Goal: Task Accomplishment & Management: Manage account settings

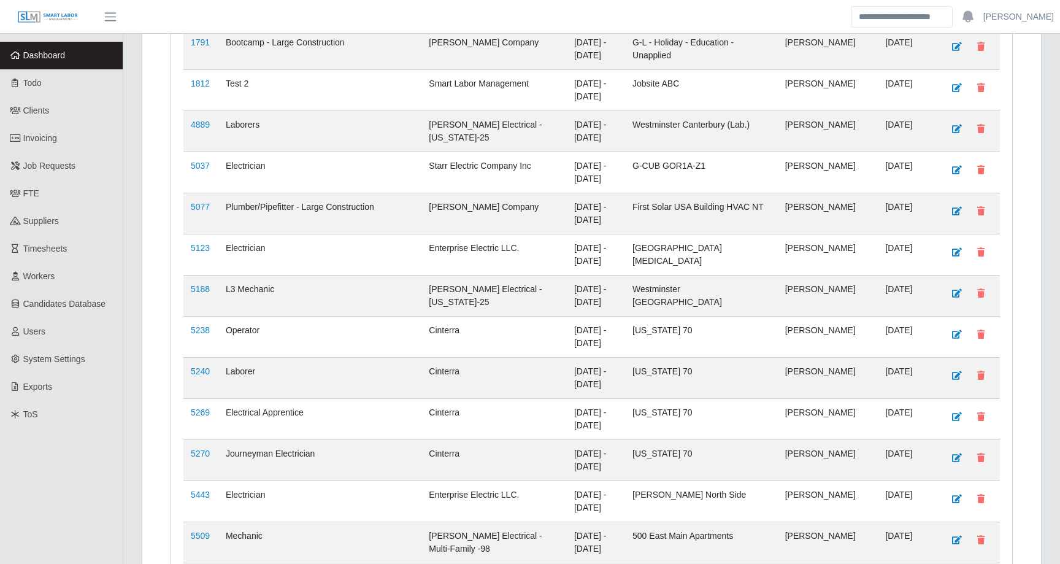
scroll to position [543, 0]
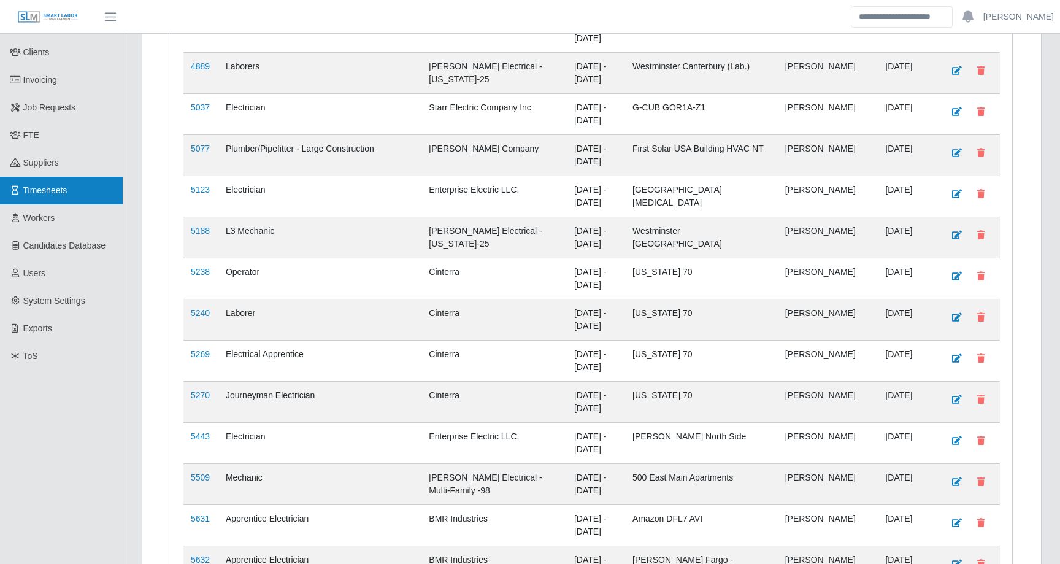
click at [53, 177] on link "Timesheets" at bounding box center [61, 191] width 123 height 28
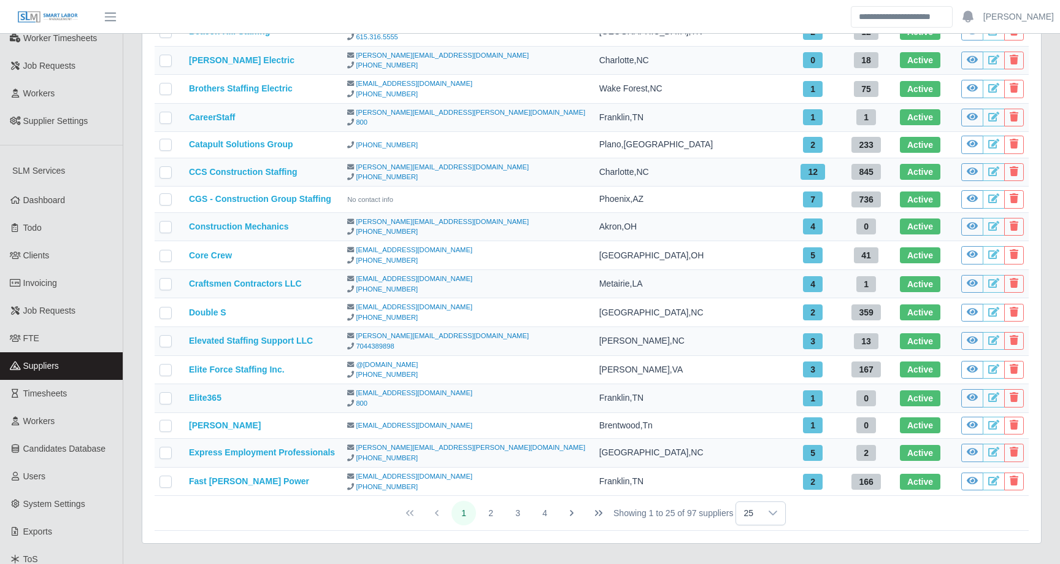
scroll to position [397, 0]
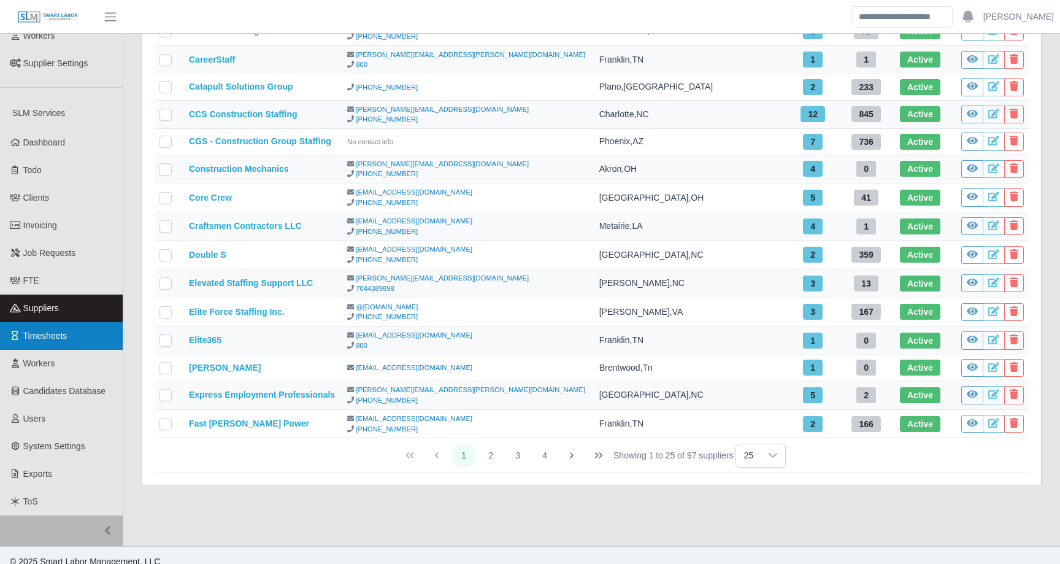
click at [50, 331] on span "Timesheets" at bounding box center [45, 336] width 44 height 10
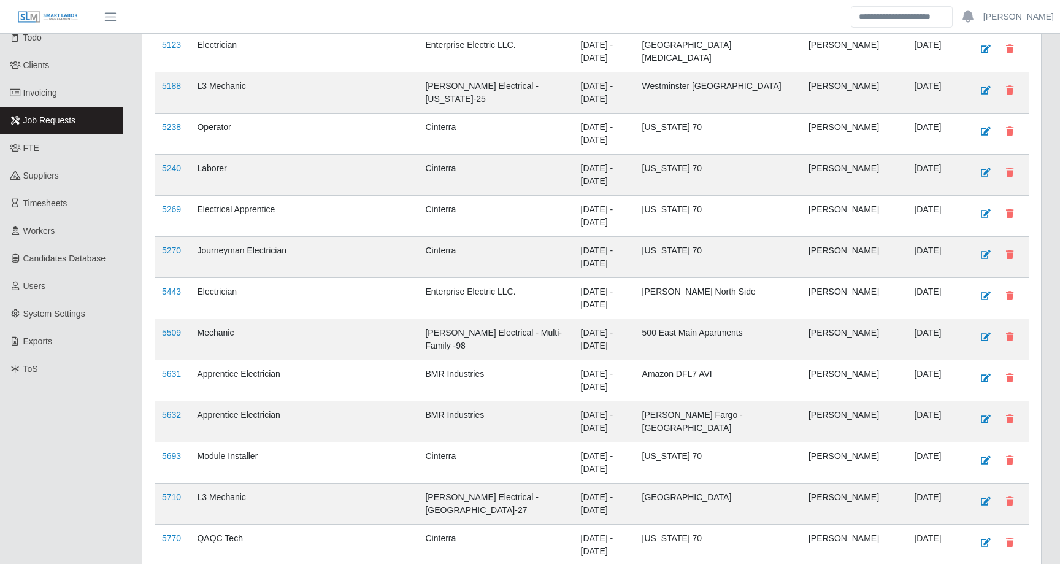
scroll to position [404, 0]
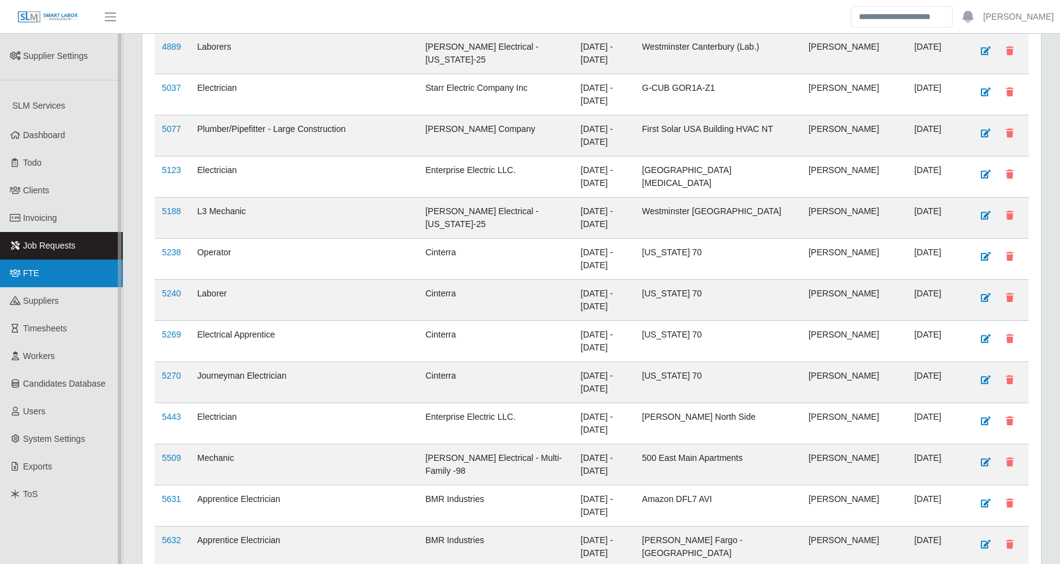
click at [60, 266] on link "FTE" at bounding box center [61, 274] width 123 height 28
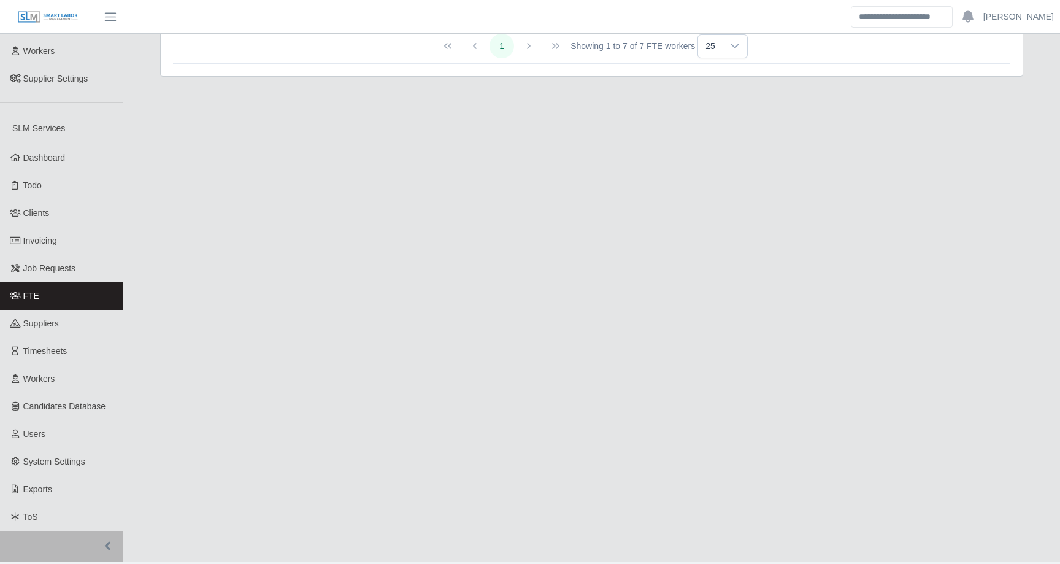
scroll to position [397, 0]
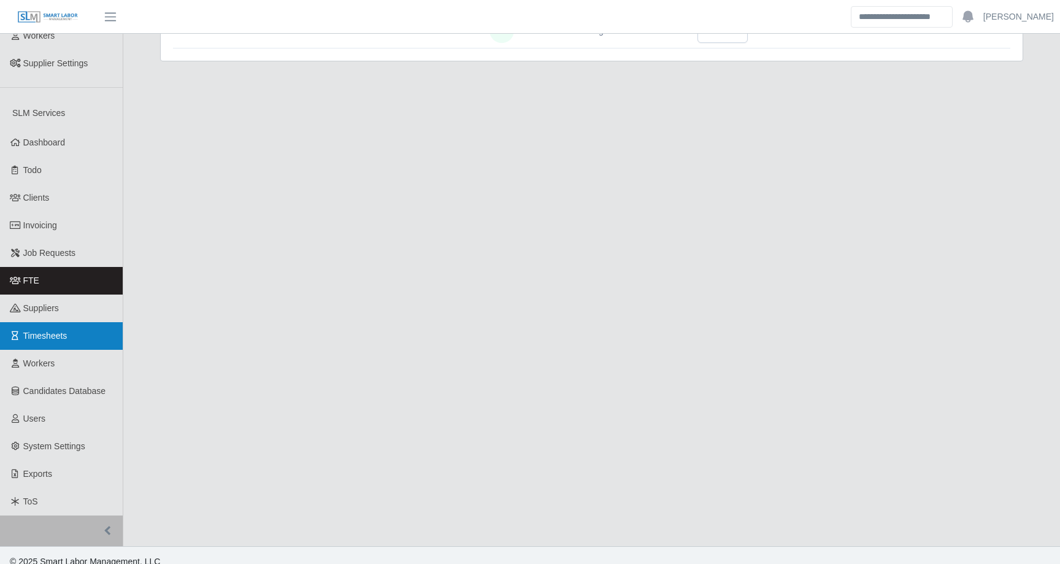
click at [78, 324] on link "Timesheets" at bounding box center [61, 336] width 123 height 28
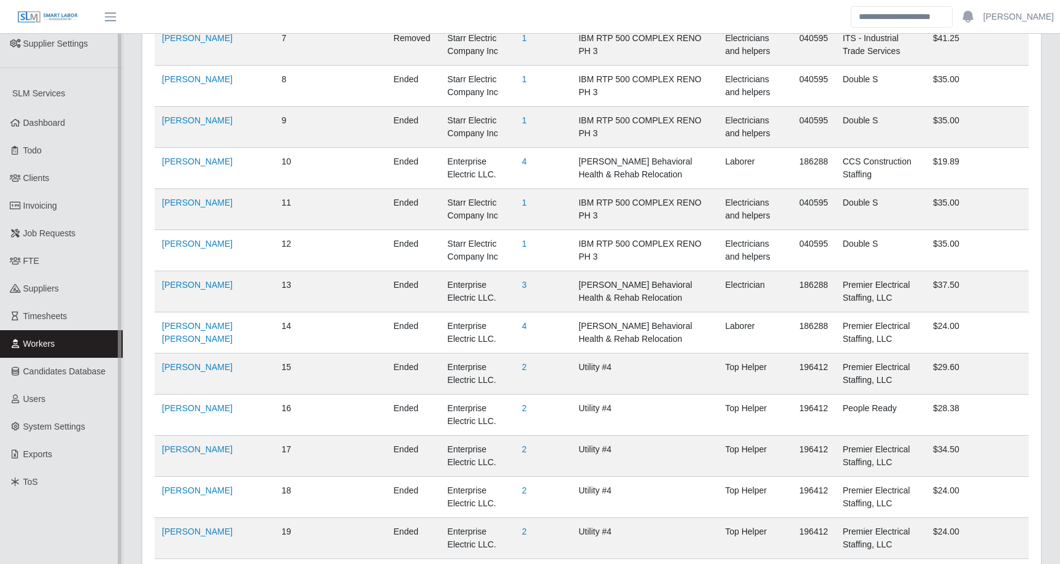
scroll to position [404, 0]
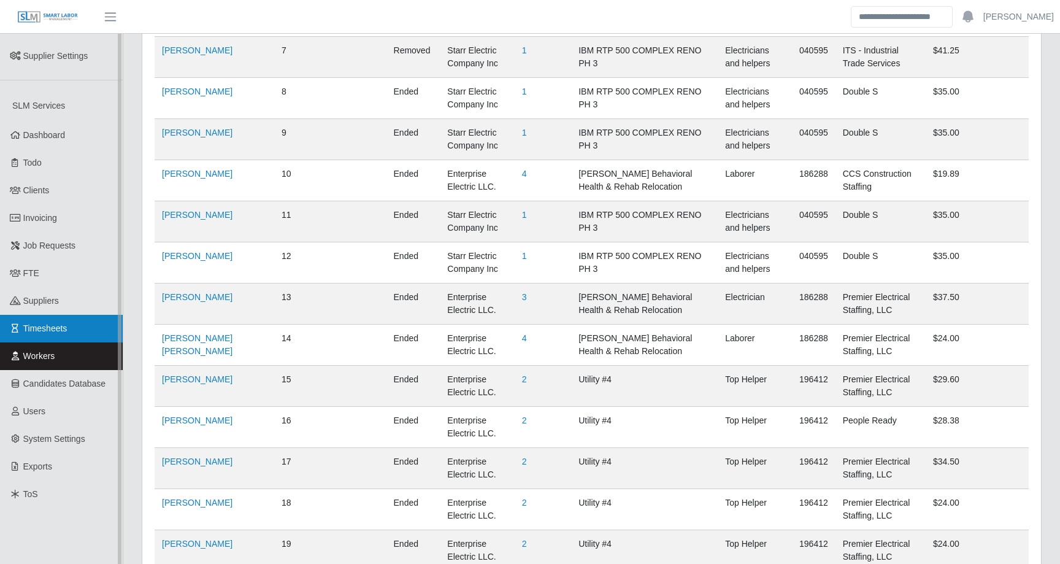
click at [48, 323] on span "Timesheets" at bounding box center [45, 328] width 44 height 10
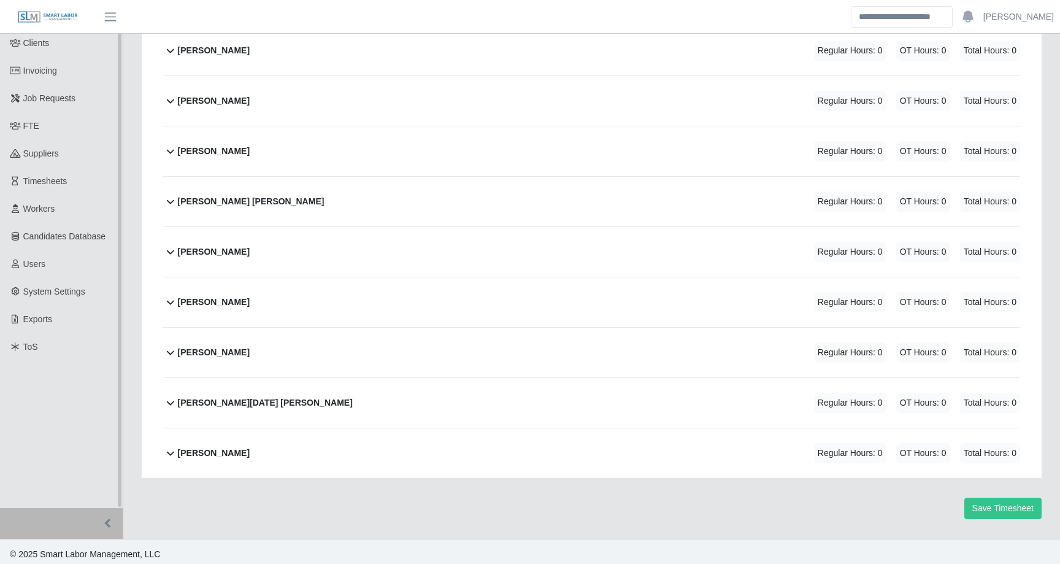
scroll to position [557, 0]
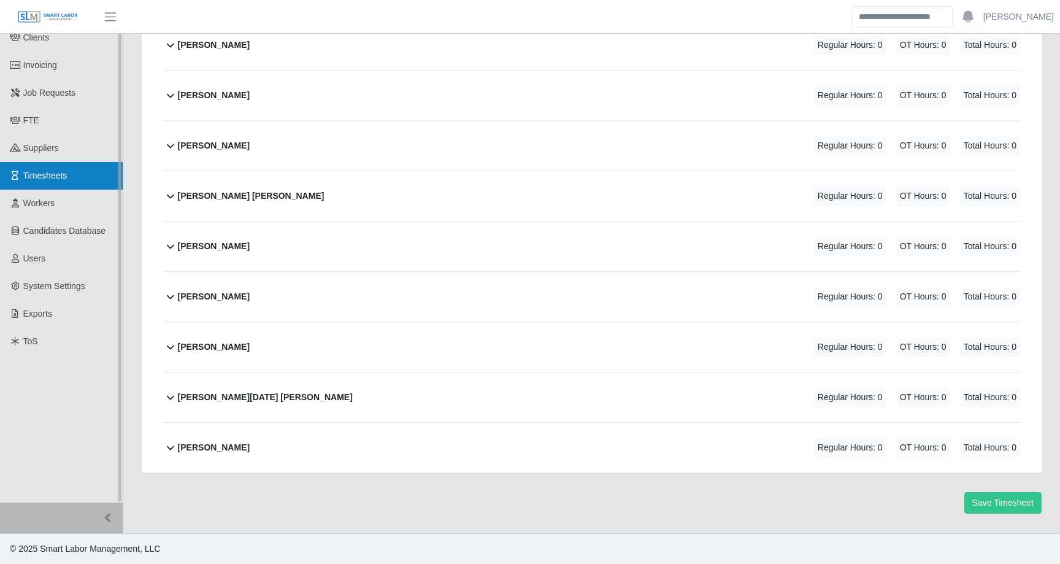
click at [59, 171] on span "Timesheets" at bounding box center [45, 176] width 44 height 10
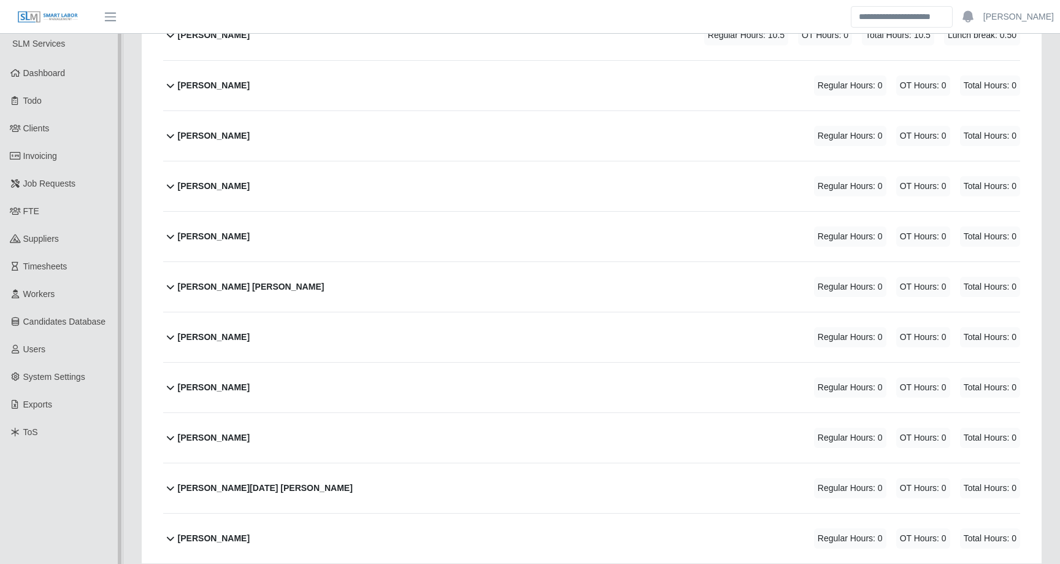
scroll to position [460, 0]
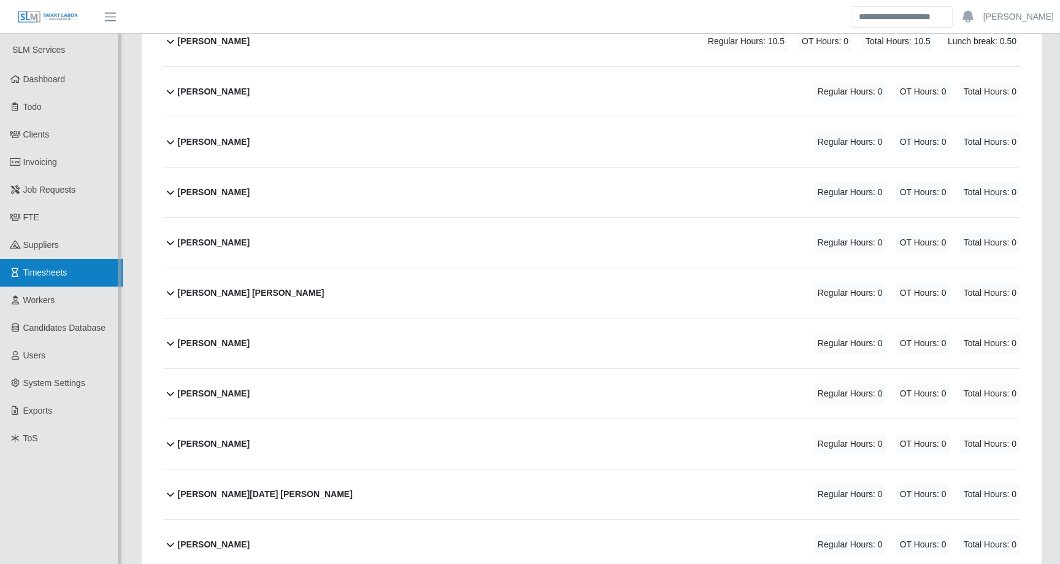
click at [66, 265] on link "Timesheets" at bounding box center [61, 273] width 123 height 28
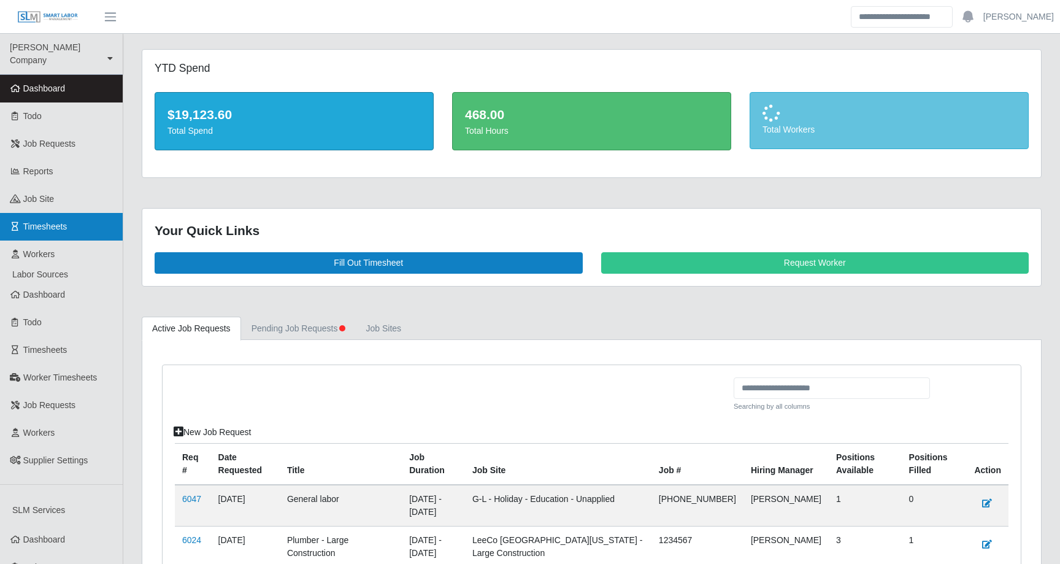
click at [59, 222] on span "Timesheets" at bounding box center [45, 227] width 44 height 10
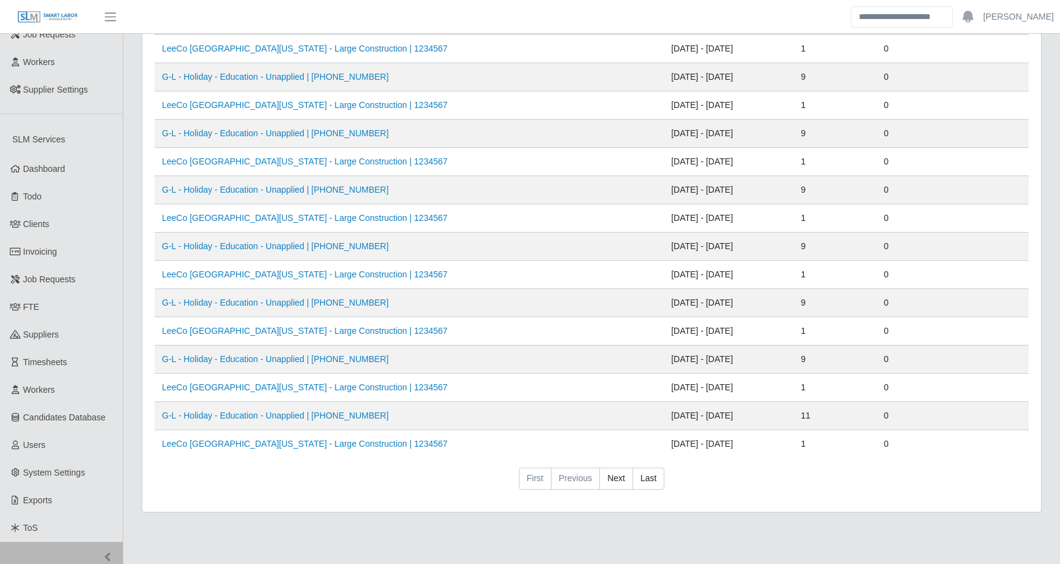
scroll to position [397, 0]
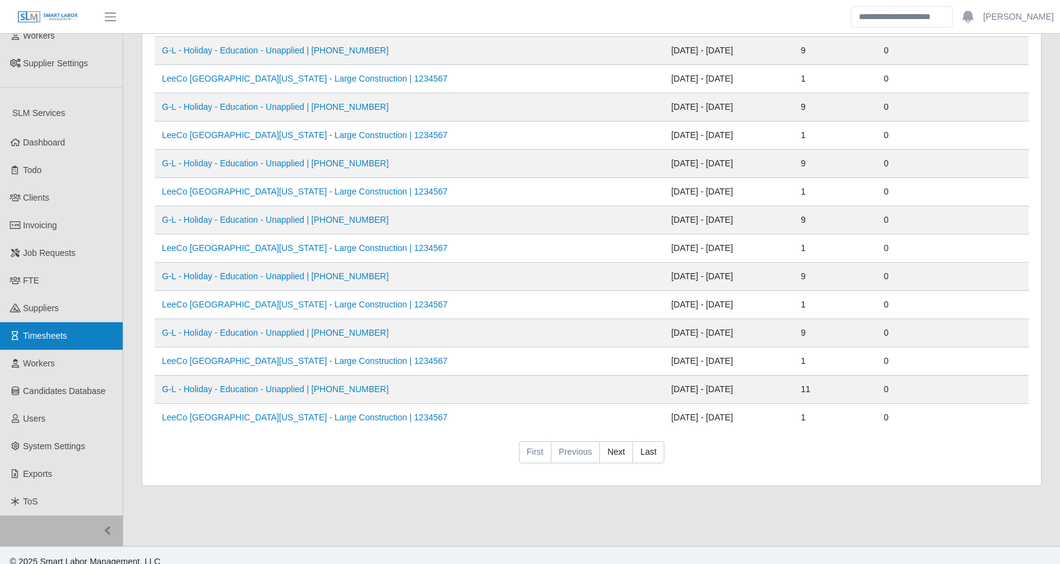
click at [68, 331] on span "Timesheets" at bounding box center [45, 336] width 44 height 10
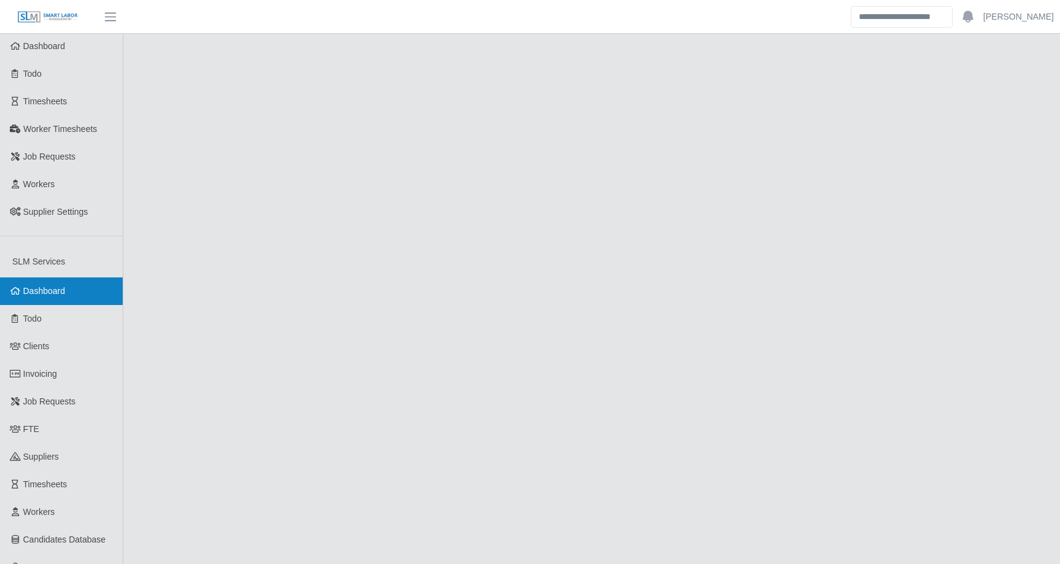
scroll to position [397, 0]
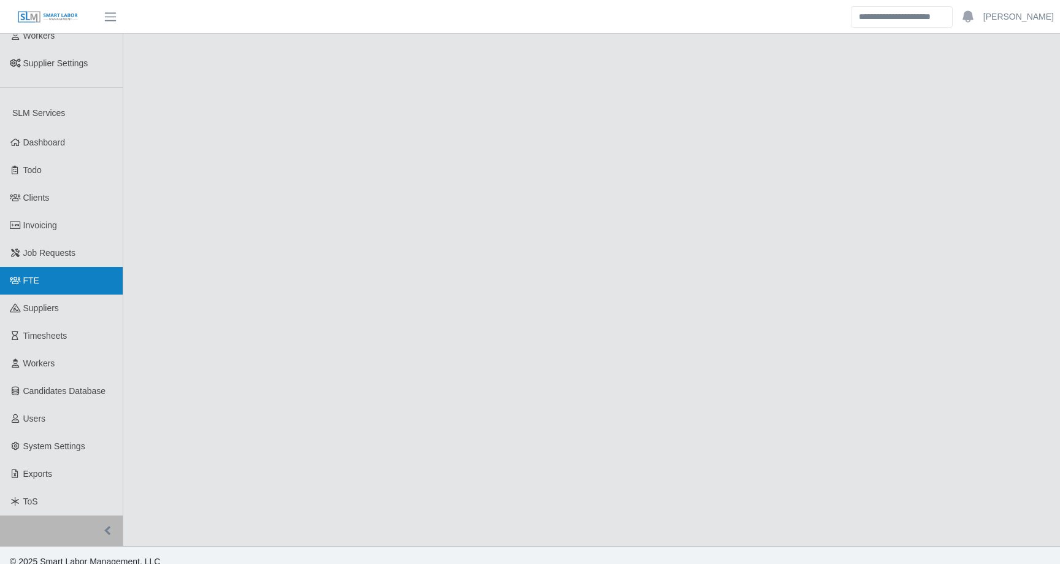
click at [53, 274] on link "FTE" at bounding box center [61, 281] width 123 height 28
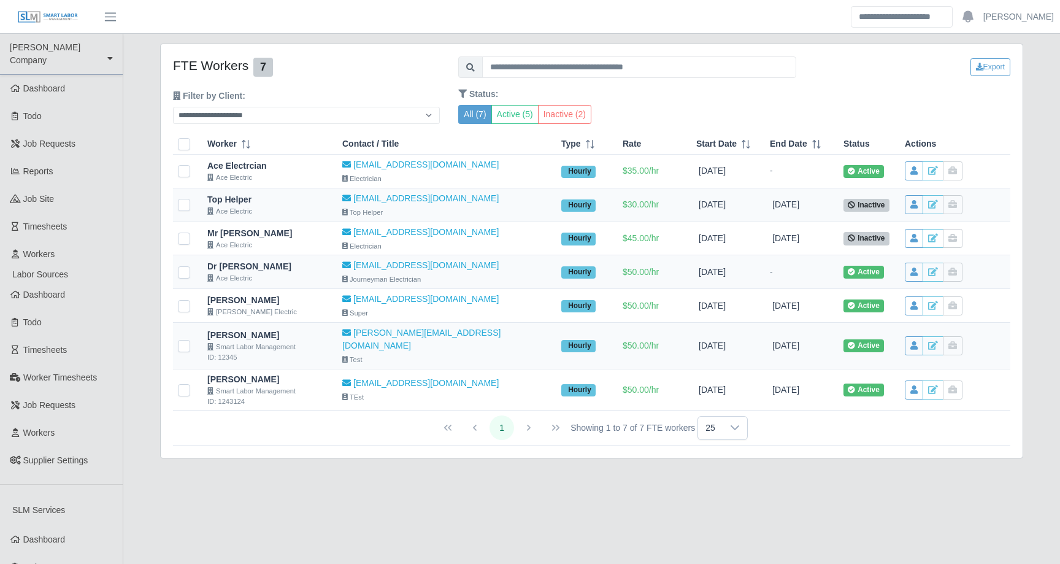
scroll to position [5, 0]
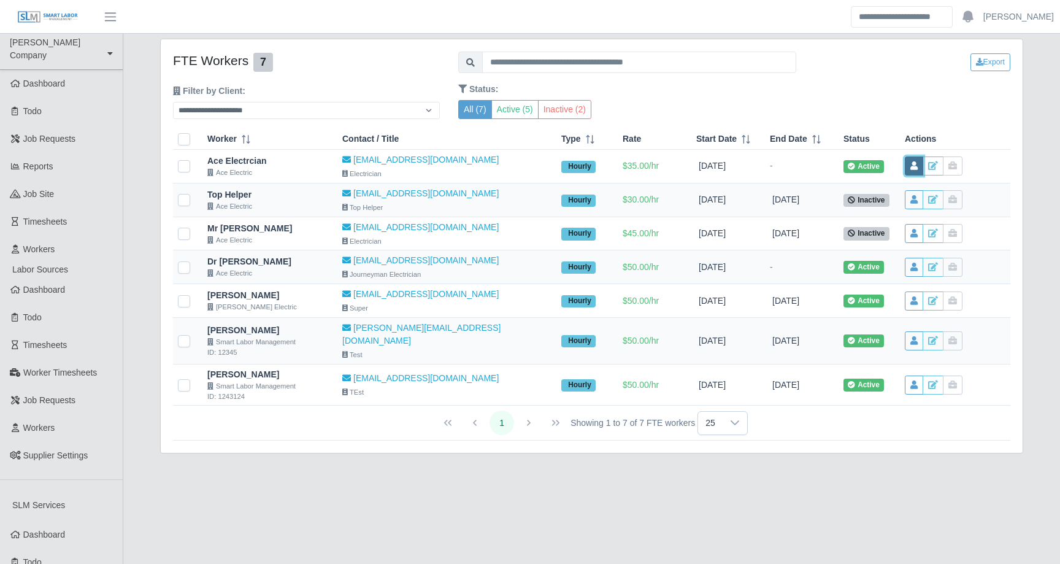
click at [911, 163] on icon at bounding box center [914, 165] width 7 height 9
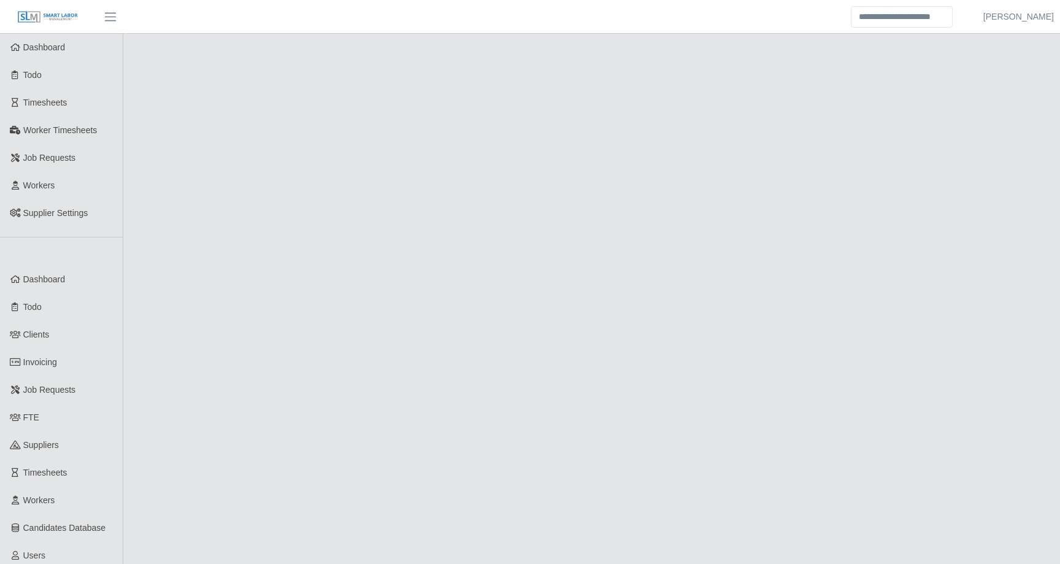
scroll to position [5, 0]
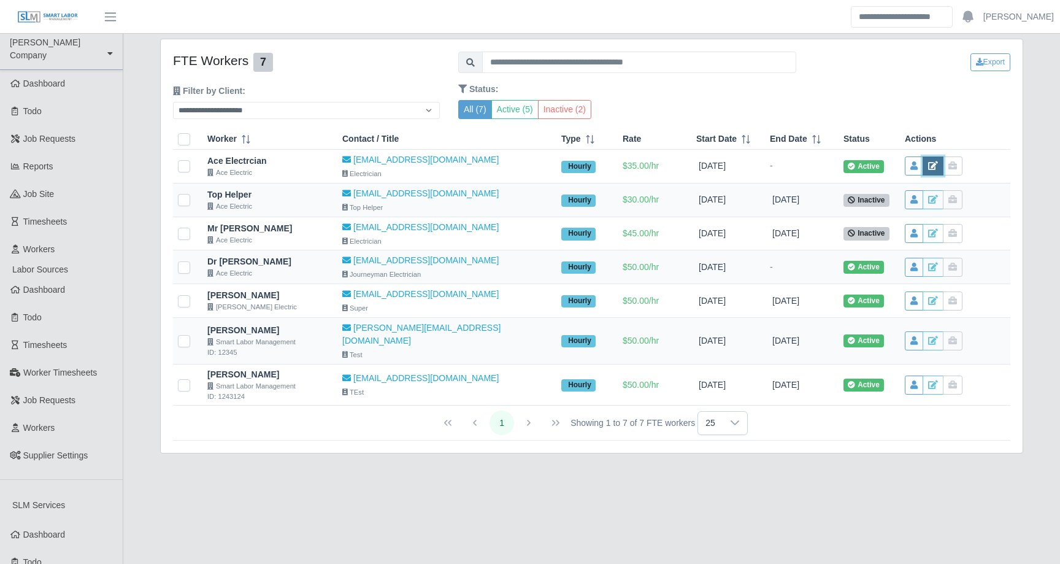
click at [929, 165] on icon at bounding box center [934, 165] width 10 height 9
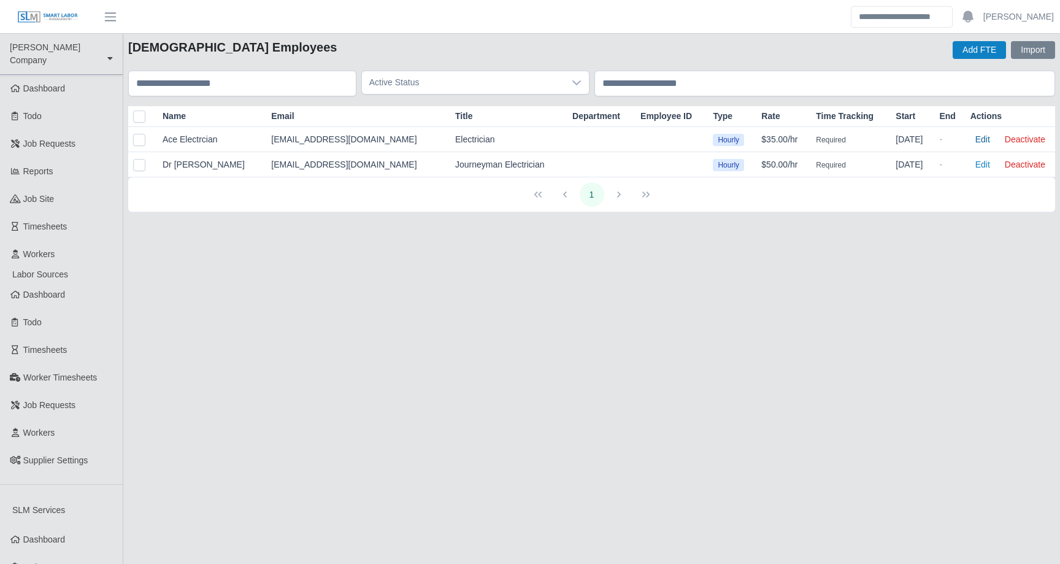
click at [981, 141] on button "Edit" at bounding box center [983, 139] width 25 height 17
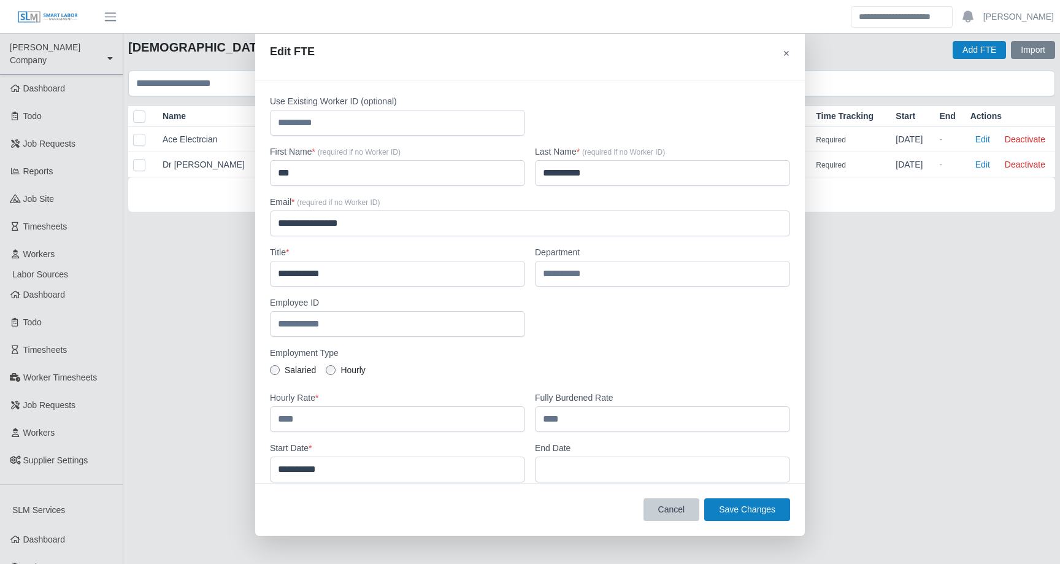
click at [672, 506] on button "Cancel" at bounding box center [672, 509] width 56 height 23
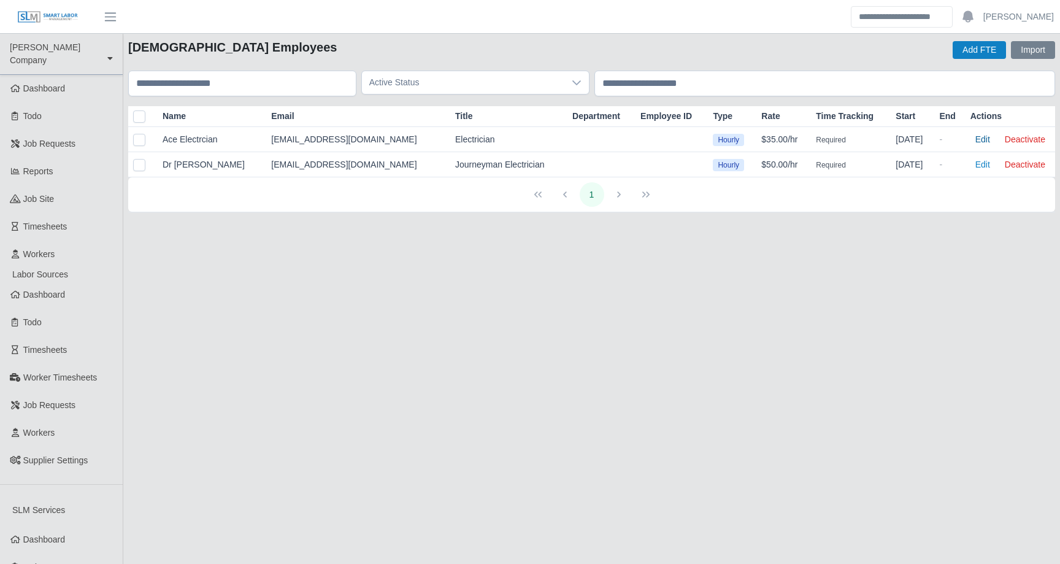
click at [987, 142] on button "Edit" at bounding box center [983, 139] width 25 height 17
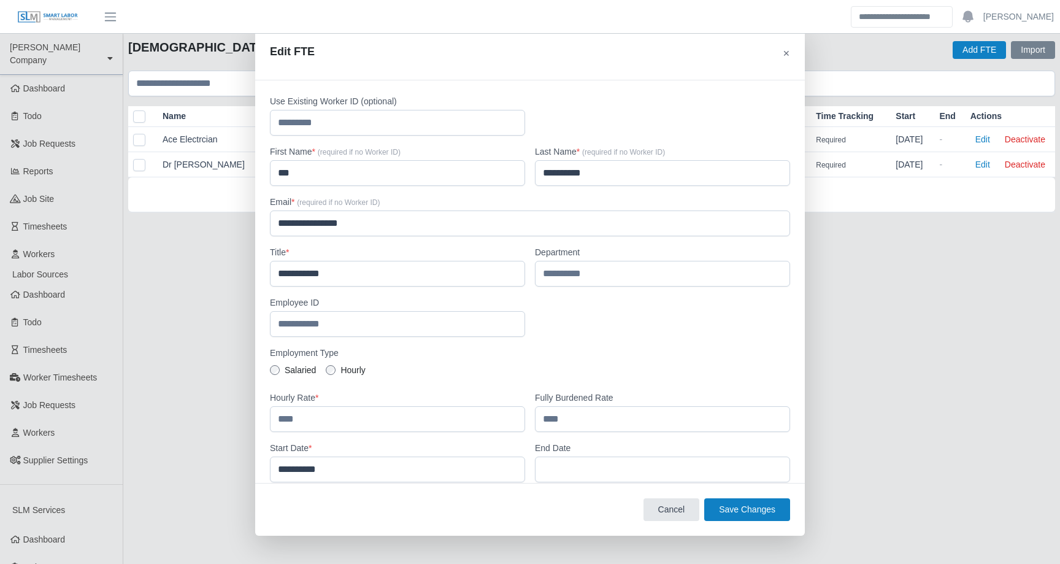
click at [270, 160] on div at bounding box center [270, 160] width 0 height 0
click at [590, 104] on div at bounding box center [662, 115] width 255 height 41
click at [784, 49] on button "✕" at bounding box center [786, 53] width 7 height 13
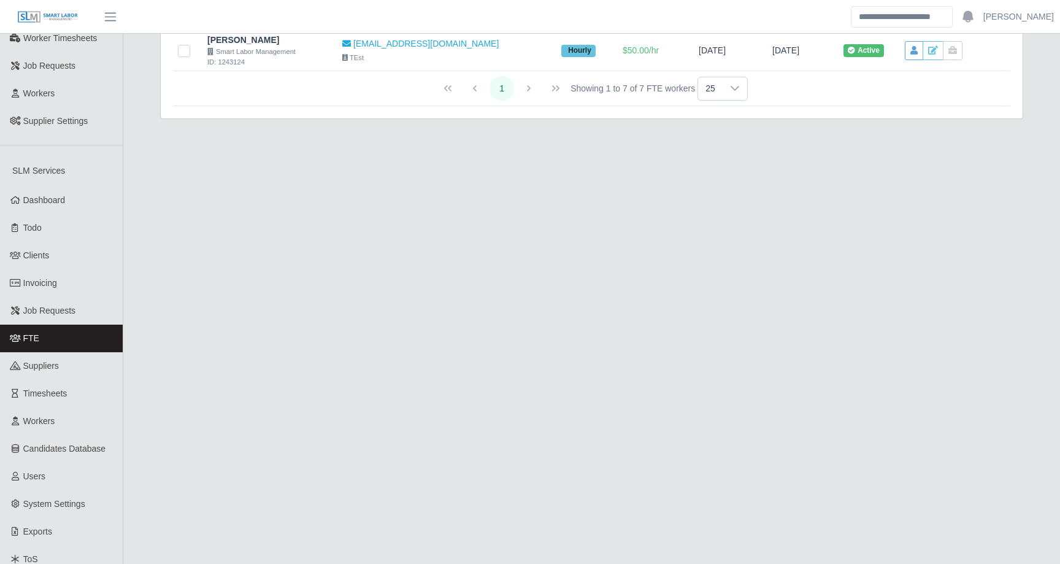
scroll to position [342, 0]
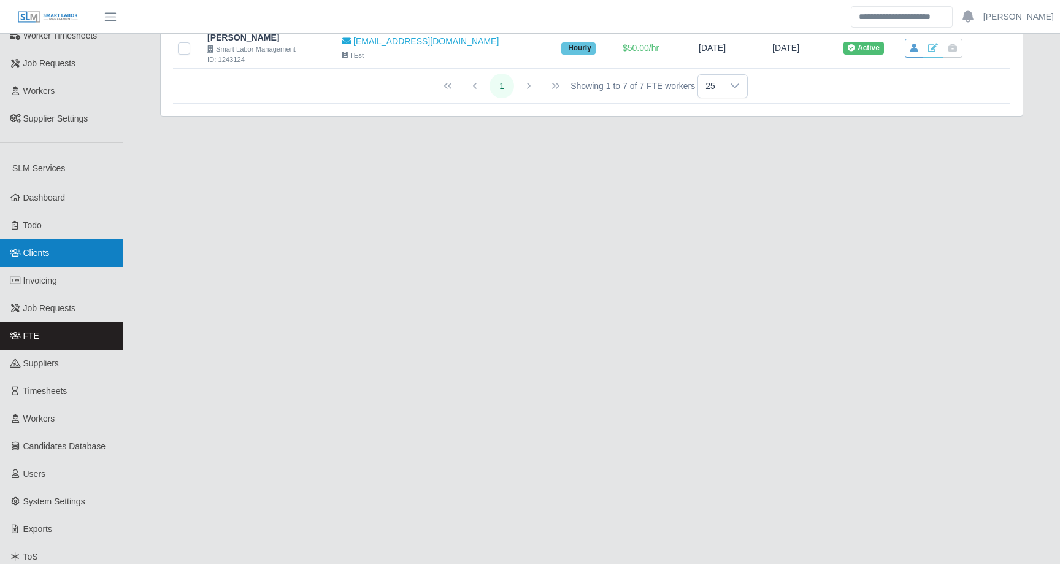
click at [66, 244] on link "Clients" at bounding box center [61, 253] width 123 height 28
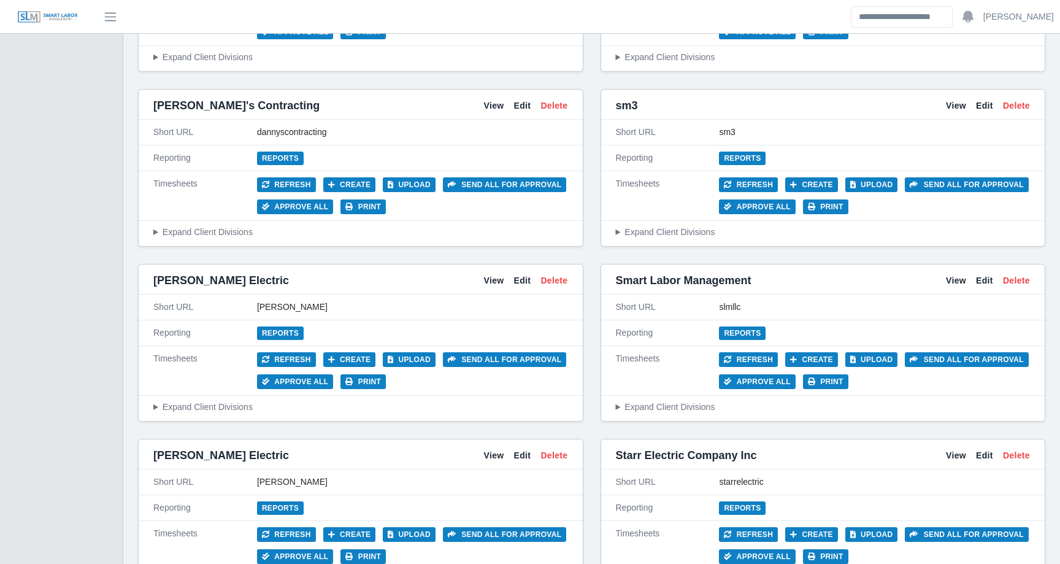
scroll to position [1817, 0]
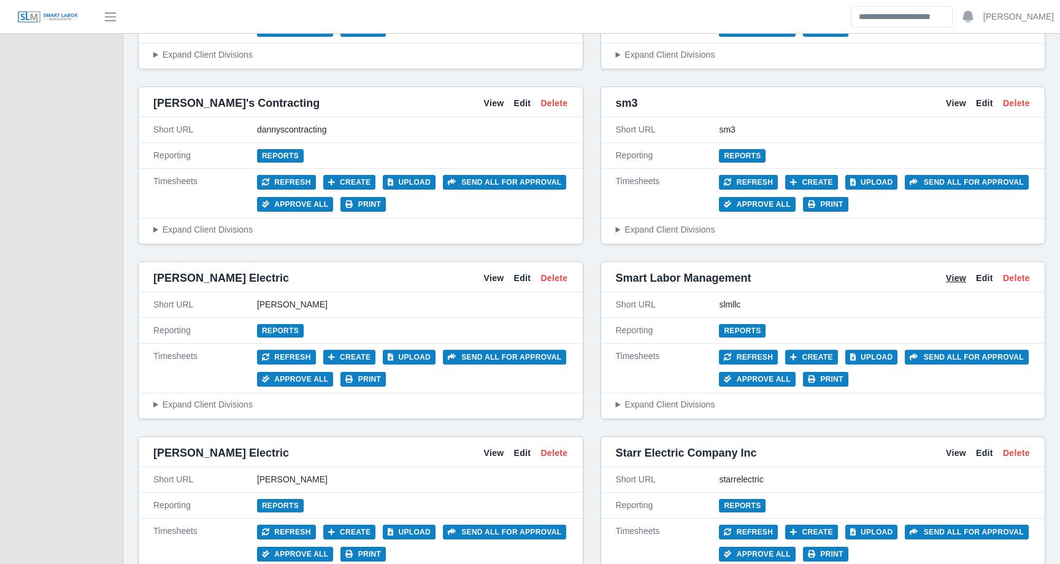
click at [954, 274] on link "View" at bounding box center [956, 278] width 20 height 13
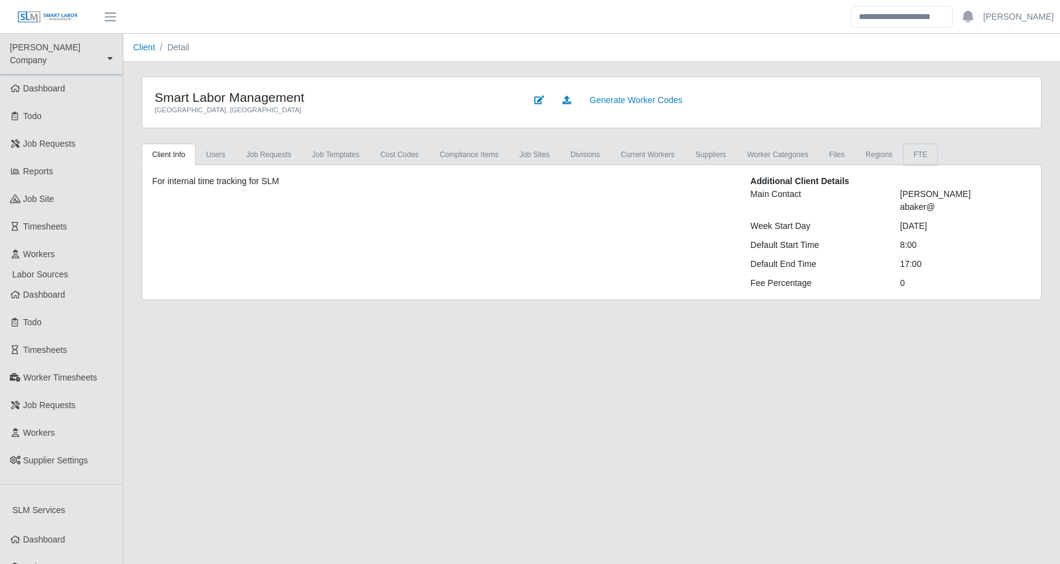
click at [938, 152] on link "FTE" at bounding box center [920, 155] width 35 height 22
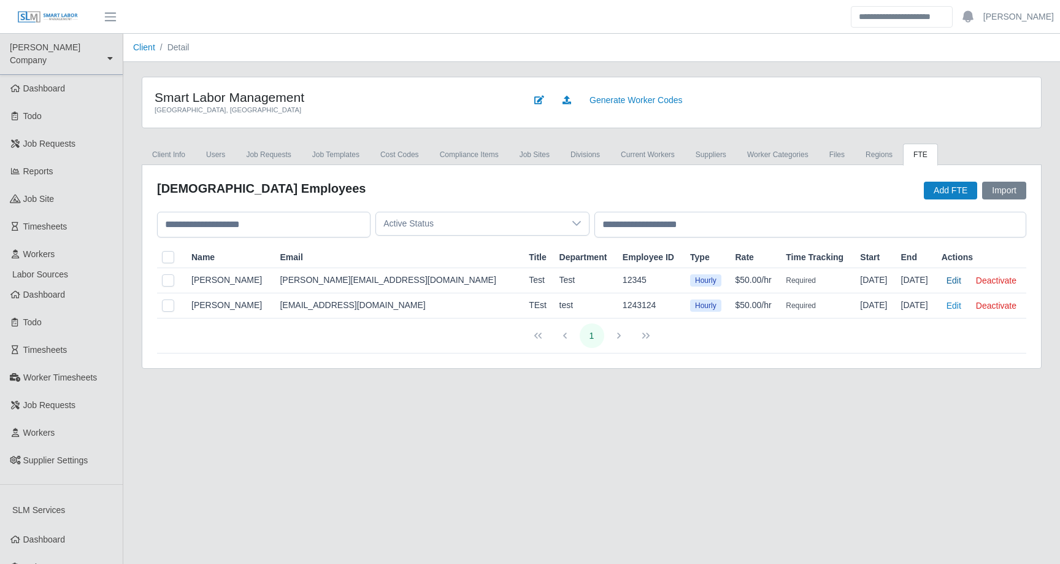
click at [948, 279] on button "Edit" at bounding box center [954, 280] width 25 height 17
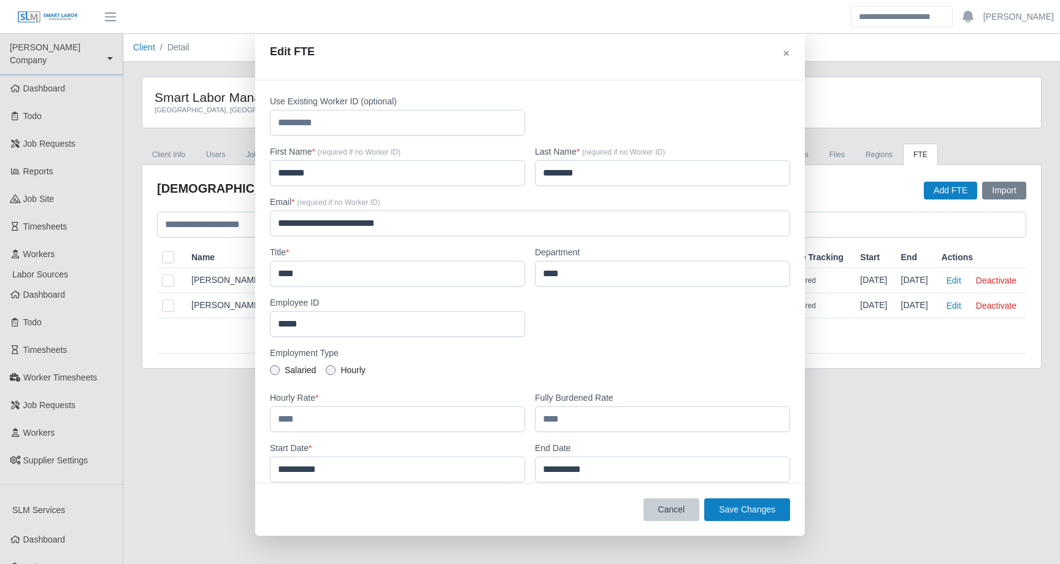
click at [673, 507] on button "Cancel" at bounding box center [672, 509] width 56 height 23
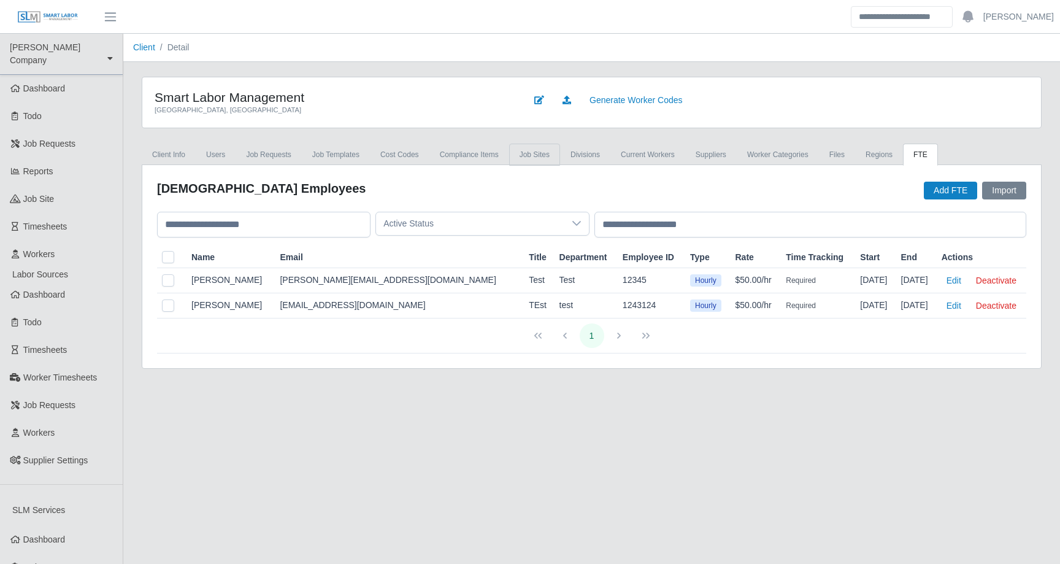
click at [553, 154] on link "job sites" at bounding box center [534, 155] width 51 height 22
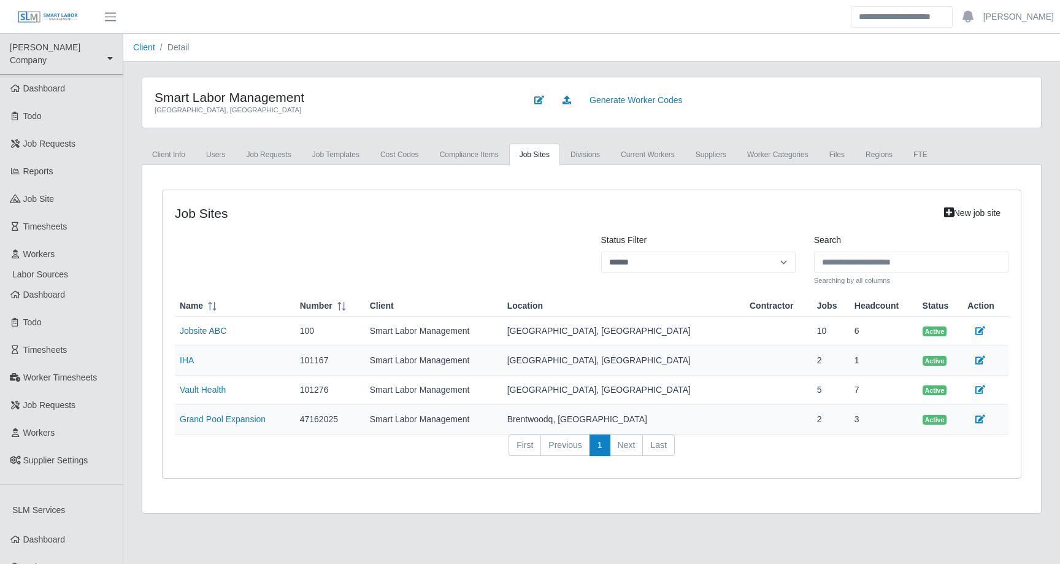
click at [209, 329] on link "Jobsite ABC" at bounding box center [203, 331] width 47 height 10
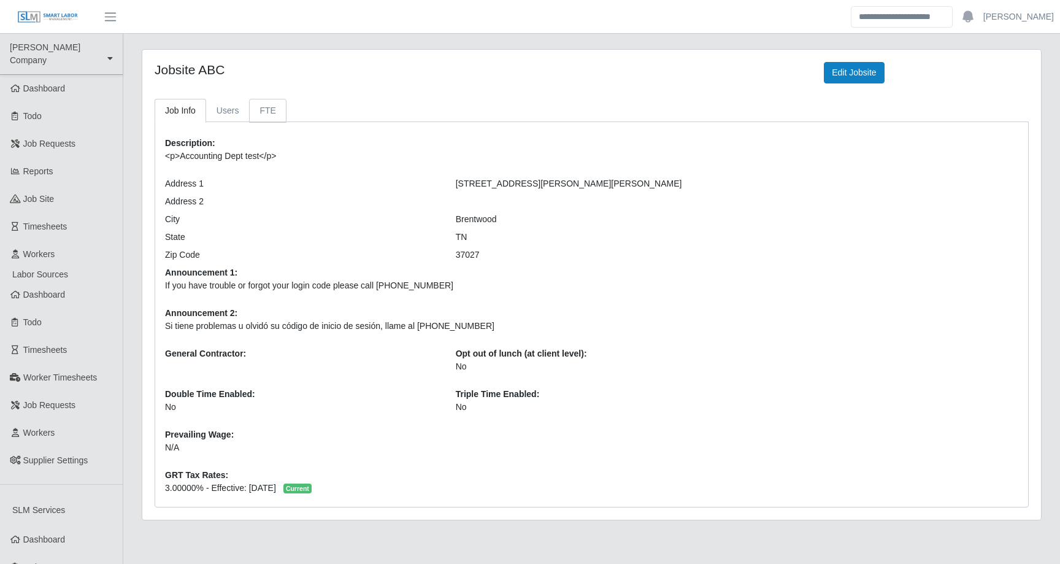
click at [270, 106] on link "FTE" at bounding box center [267, 111] width 37 height 24
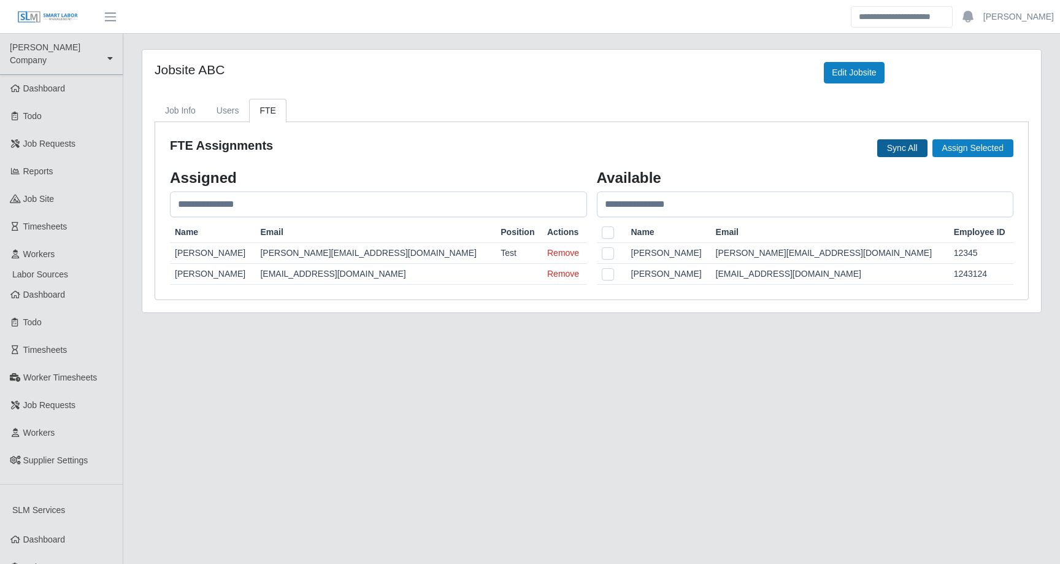
click at [903, 146] on button "Sync All" at bounding box center [903, 148] width 50 height 18
